Goal: Use online tool/utility

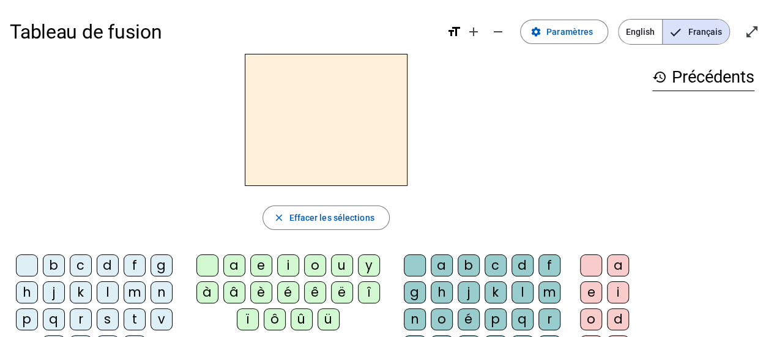
click at [109, 291] on div "l" at bounding box center [108, 292] width 22 height 22
click at [233, 264] on div "a" at bounding box center [234, 266] width 22 height 22
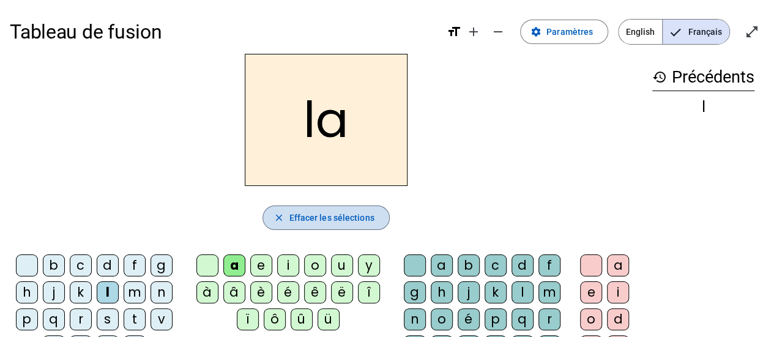
click at [291, 216] on span "Effacer les sélections" at bounding box center [331, 217] width 85 height 15
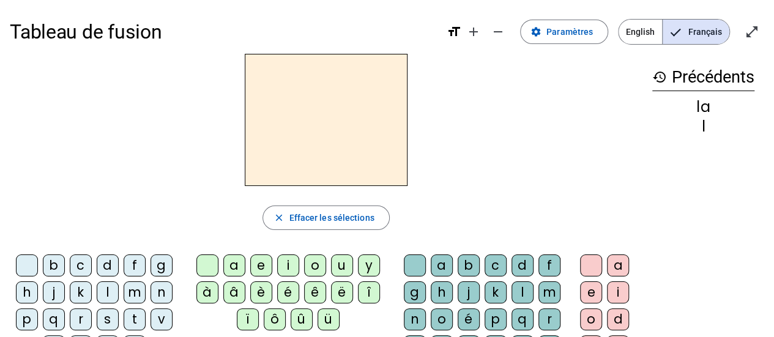
click at [105, 295] on div "l" at bounding box center [108, 292] width 22 height 22
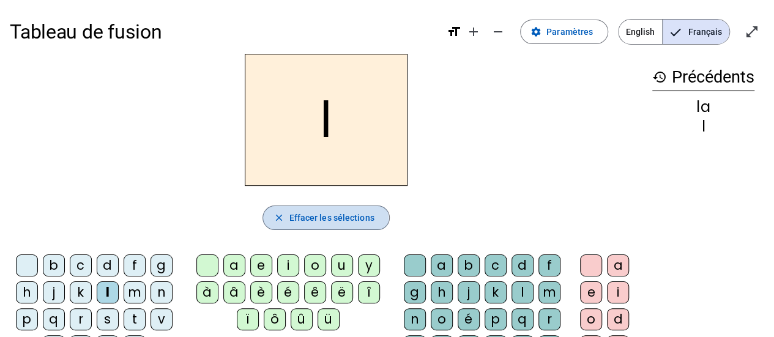
click at [279, 218] on mat-icon "close" at bounding box center [278, 217] width 11 height 11
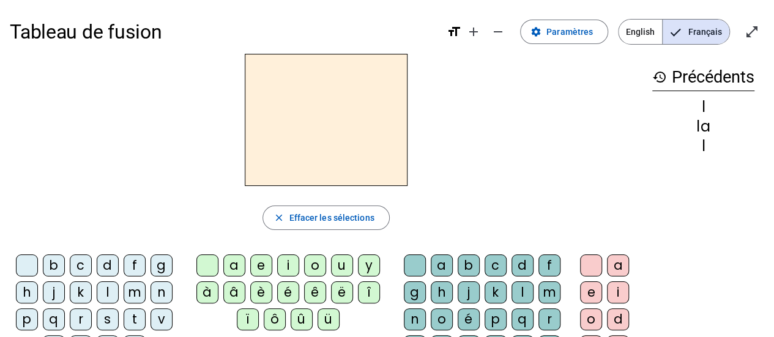
click at [260, 261] on div "e" at bounding box center [261, 266] width 22 height 22
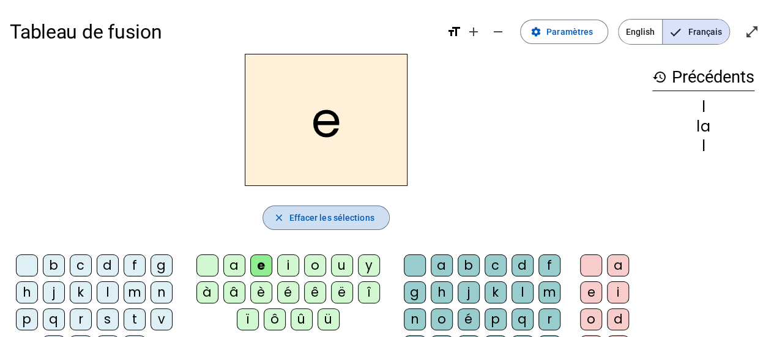
click at [292, 217] on span "Effacer les sélections" at bounding box center [331, 217] width 85 height 15
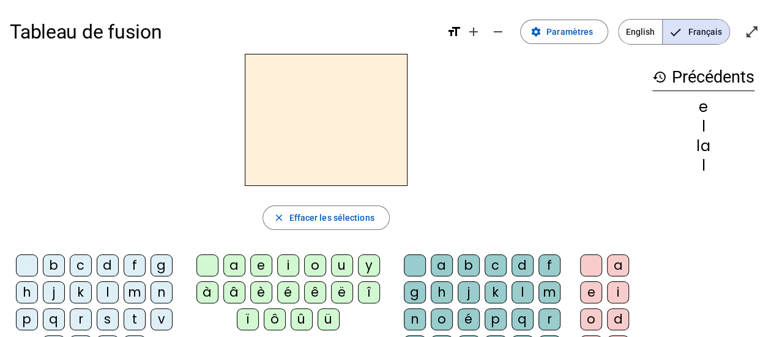
click at [262, 261] on div "e" at bounding box center [261, 266] width 22 height 22
click at [105, 289] on div "l" at bounding box center [108, 292] width 22 height 22
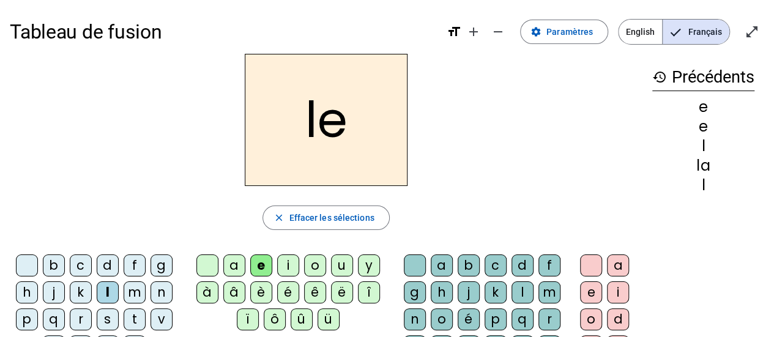
click at [233, 261] on div "a" at bounding box center [234, 266] width 22 height 22
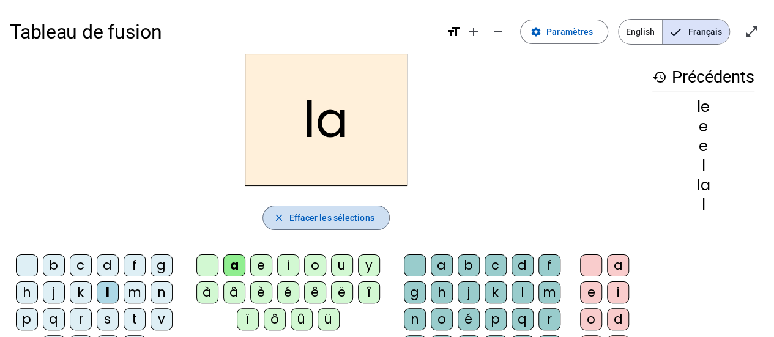
click at [279, 215] on mat-icon "close" at bounding box center [278, 217] width 11 height 11
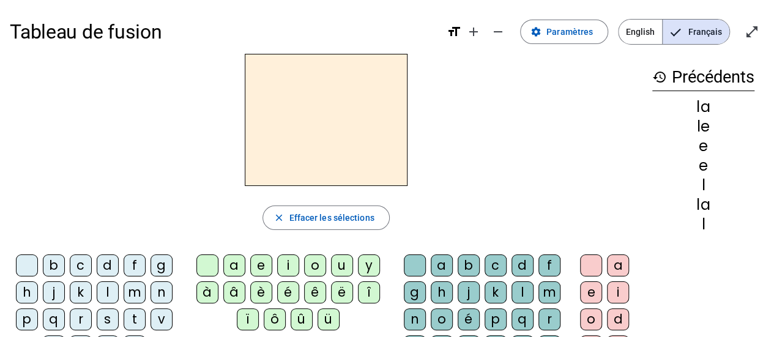
click at [262, 206] on button "close Effacer les sélections" at bounding box center [325, 218] width 127 height 24
